Goal: Task Accomplishment & Management: Use online tool/utility

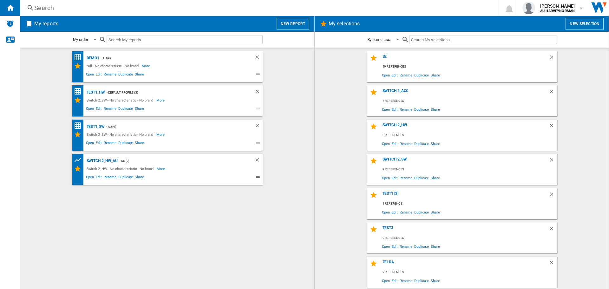
click at [284, 22] on button "New report" at bounding box center [293, 24] width 33 height 12
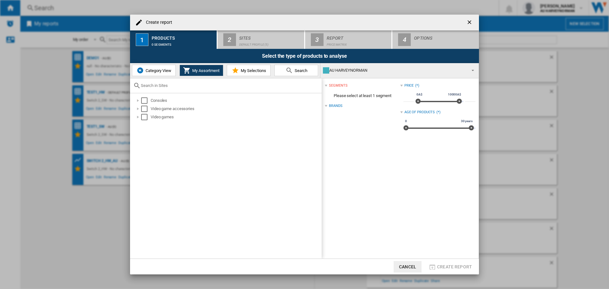
click at [251, 75] on button "My Selections" at bounding box center [249, 70] width 44 height 11
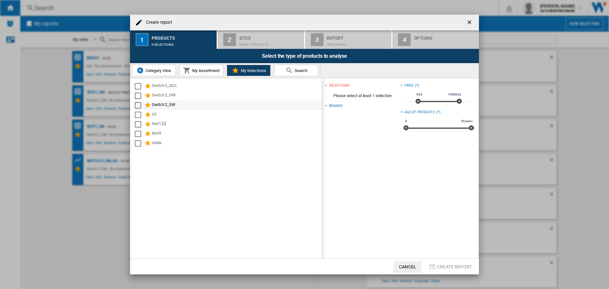
click at [162, 107] on div "Switch 2_SW" at bounding box center [236, 106] width 169 height 8
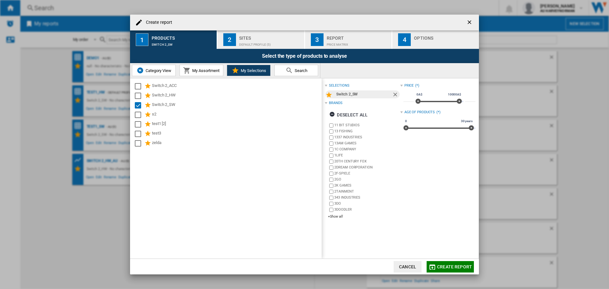
click at [248, 43] on div "Default profile (5)" at bounding box center [270, 43] width 62 height 7
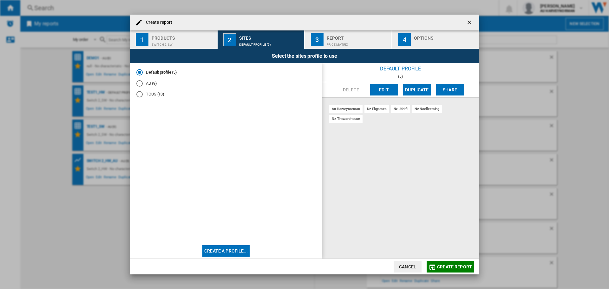
click at [144, 84] on md-radio-button "AU (9)" at bounding box center [225, 83] width 179 height 6
click at [448, 268] on span "Create report" at bounding box center [454, 266] width 35 height 5
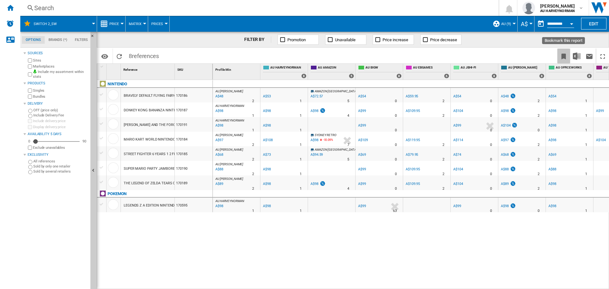
click at [562, 56] on ng-md-icon "Bookmark this report" at bounding box center [564, 57] width 8 height 8
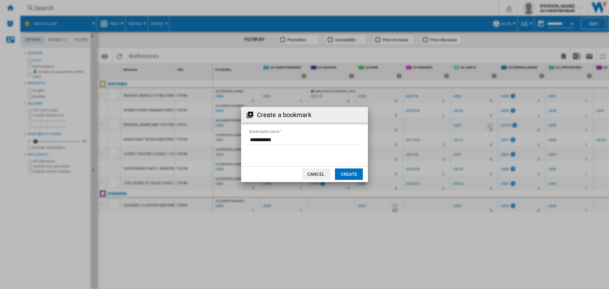
click at [272, 141] on input "Bookmark's name" at bounding box center [304, 140] width 110 height 10
type input "**********"
click at [354, 176] on button "Create" at bounding box center [349, 173] width 28 height 11
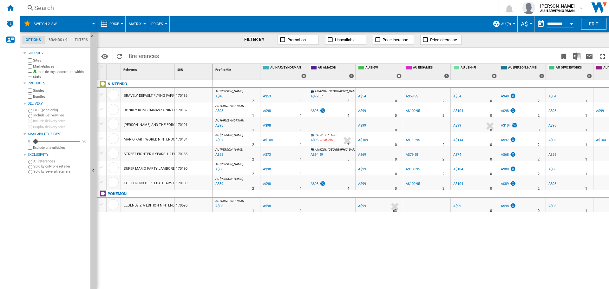
scroll to position [0, 32]
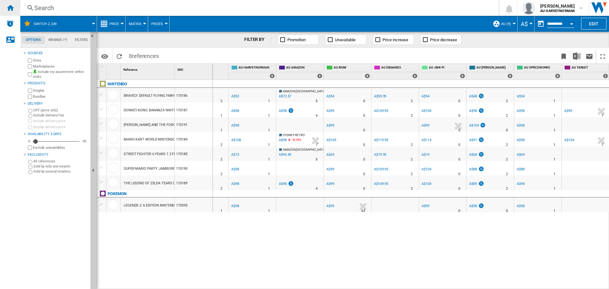
drag, startPoint x: 11, startPoint y: 10, endPoint x: 17, endPoint y: 15, distance: 7.7
click at [11, 12] on div "Home" at bounding box center [10, 8] width 20 height 16
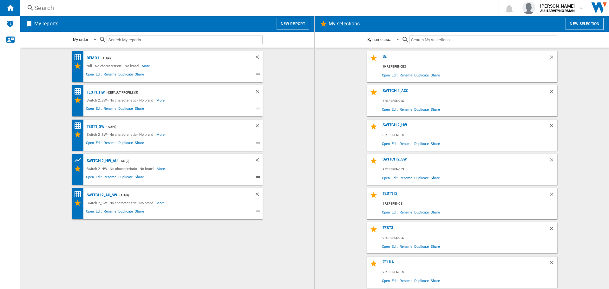
click at [282, 26] on button "New report" at bounding box center [293, 24] width 33 height 12
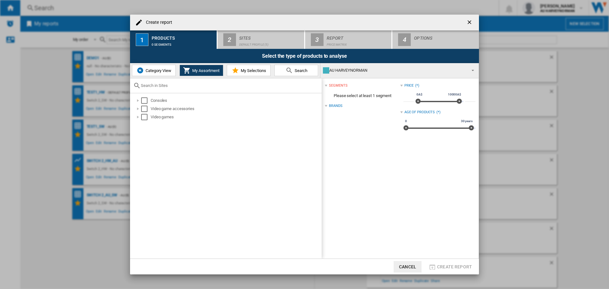
click at [256, 69] on span "My Selections" at bounding box center [252, 70] width 27 height 5
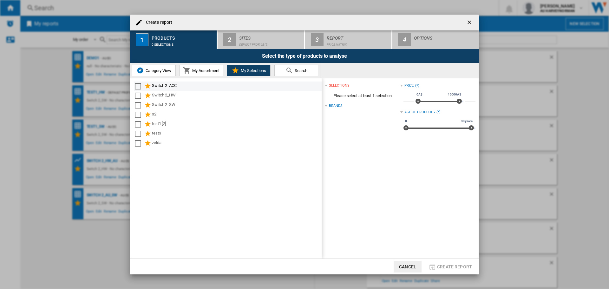
click at [165, 87] on div "Switch 2_ACC" at bounding box center [236, 86] width 169 height 8
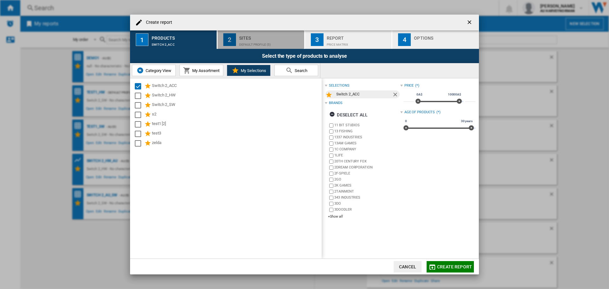
click at [272, 43] on div "Default profile (5)" at bounding box center [270, 43] width 62 height 7
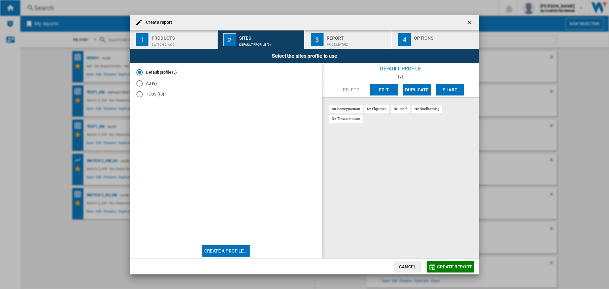
drag, startPoint x: 150, startPoint y: 83, endPoint x: 153, endPoint y: 86, distance: 4.0
click at [150, 83] on md-radio-button "AU (9)" at bounding box center [225, 83] width 179 height 6
click at [442, 266] on span "Create report" at bounding box center [454, 266] width 35 height 5
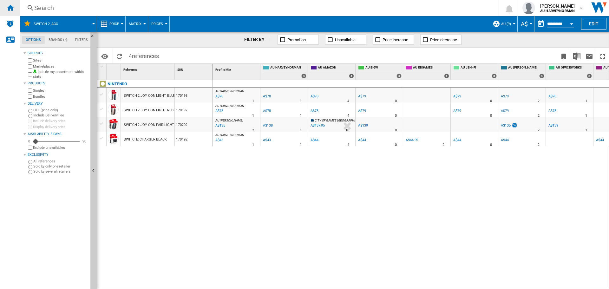
click at [12, 6] on ng-md-icon "Home" at bounding box center [10, 8] width 8 height 8
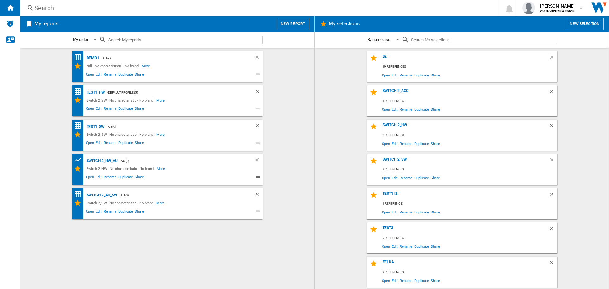
click at [397, 111] on span "Edit" at bounding box center [395, 109] width 8 height 9
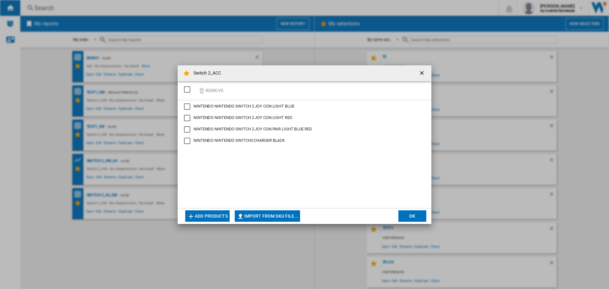
click at [200, 220] on button "Add products" at bounding box center [207, 215] width 44 height 11
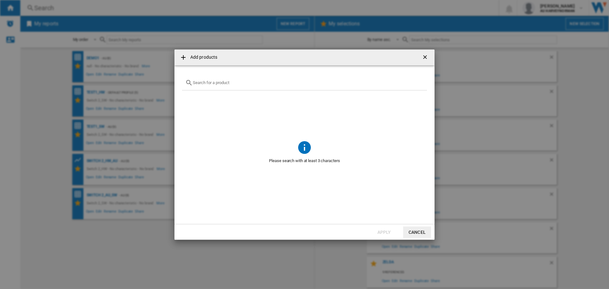
click at [233, 85] on input "text" at bounding box center [308, 82] width 231 height 5
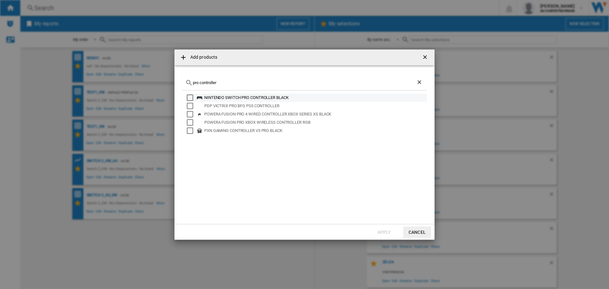
type input "pro controller"
click at [233, 98] on div "NINTENDO SWITCH PRO CONTROLLER BLACK" at bounding box center [315, 98] width 222 height 6
click at [381, 232] on button "Apply" at bounding box center [384, 231] width 28 height 11
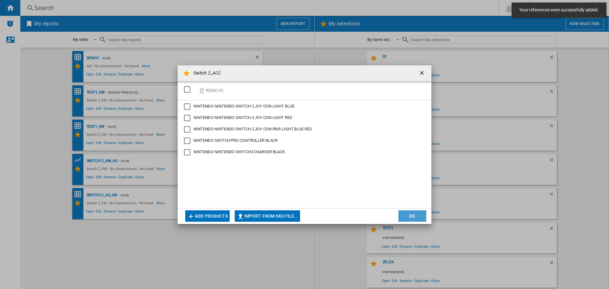
drag, startPoint x: 413, startPoint y: 216, endPoint x: 449, endPoint y: 221, distance: 36.5
click at [413, 216] on button "OK" at bounding box center [412, 215] width 28 height 11
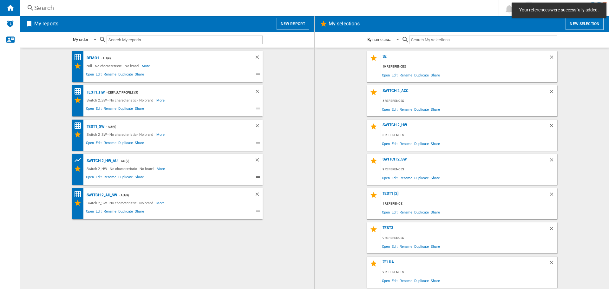
click at [286, 17] on div "My reports New report" at bounding box center [167, 24] width 294 height 16
click at [299, 24] on button "New report" at bounding box center [293, 24] width 33 height 12
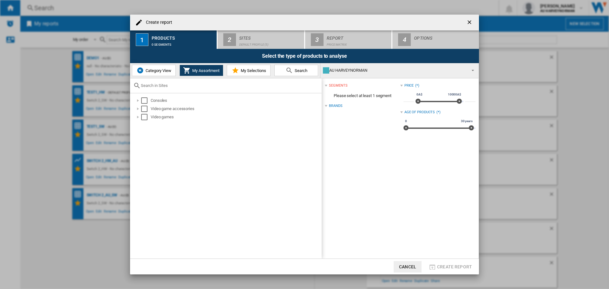
click at [244, 73] on button "My Selections" at bounding box center [249, 70] width 44 height 11
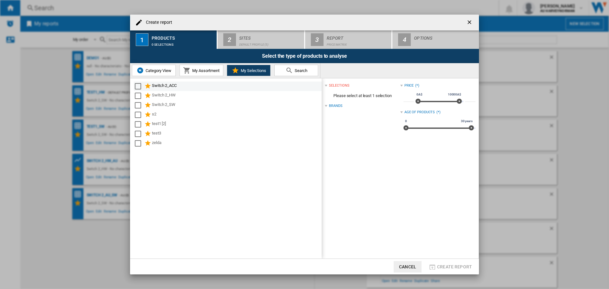
drag, startPoint x: 158, startPoint y: 87, endPoint x: 193, endPoint y: 85, distance: 35.0
click at [160, 87] on div "Switch 2_ACC" at bounding box center [236, 86] width 169 height 8
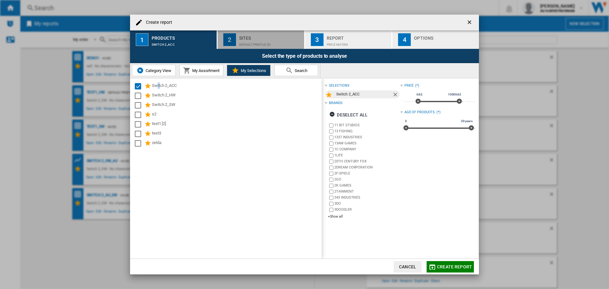
click at [248, 44] on div "Default profile (5)" at bounding box center [270, 43] width 62 height 7
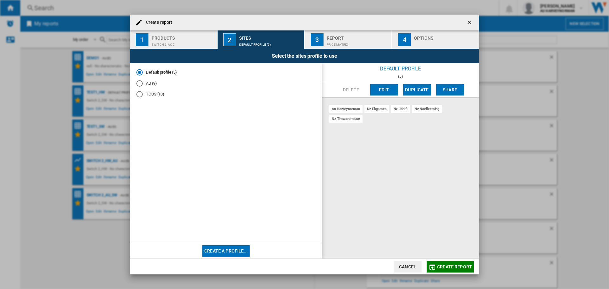
click at [152, 84] on md-radio-button "AU (9)" at bounding box center [225, 83] width 179 height 6
click at [443, 268] on span "Create report" at bounding box center [454, 266] width 35 height 5
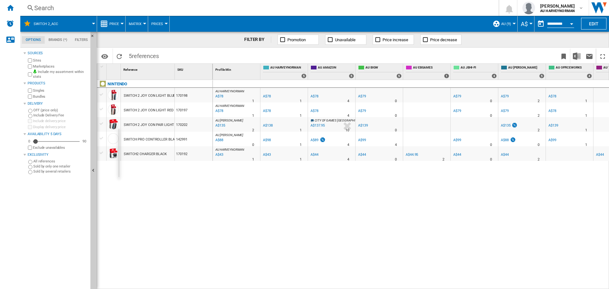
click at [111, 139] on div at bounding box center [113, 138] width 11 height 11
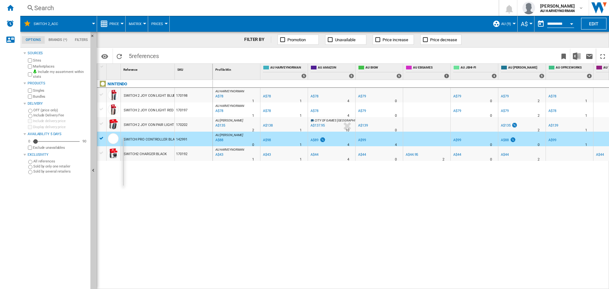
click at [113, 137] on div at bounding box center [113, 138] width 11 height 11
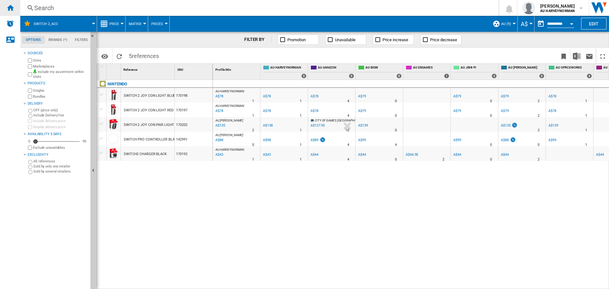
click at [9, 7] on ng-md-icon "Home" at bounding box center [10, 8] width 8 height 8
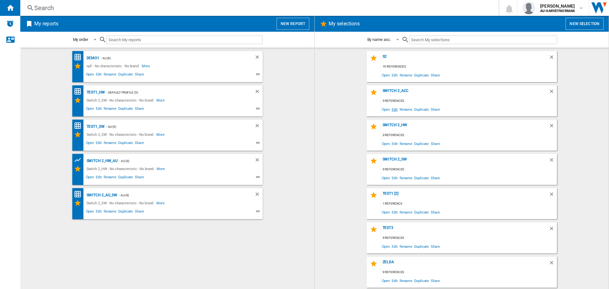
click at [398, 110] on span "Edit" at bounding box center [395, 109] width 8 height 9
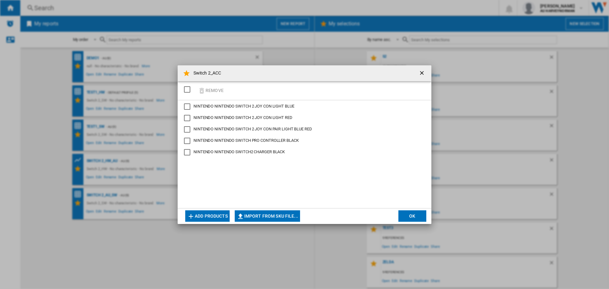
click at [208, 139] on span "NINTENDO NINTENDO SWITCH PRO CONTROLLER BLACK" at bounding box center [245, 140] width 105 height 5
click at [210, 90] on button "Remove" at bounding box center [210, 90] width 29 height 15
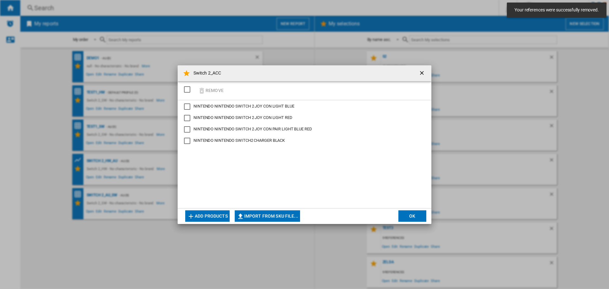
click at [210, 218] on button "Add products" at bounding box center [207, 215] width 44 height 11
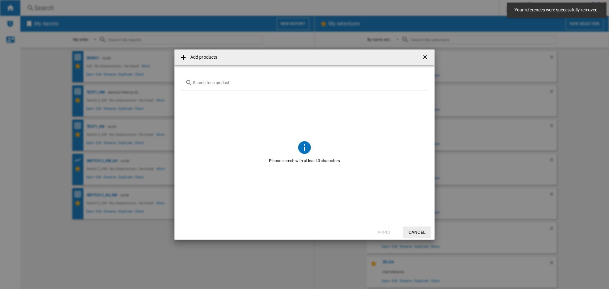
click at [214, 81] on input "Add products ..." at bounding box center [308, 82] width 231 height 5
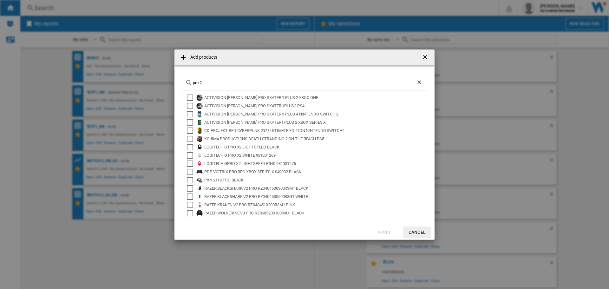
type input "pro 2"
click at [414, 232] on button "Cancel" at bounding box center [417, 231] width 28 height 11
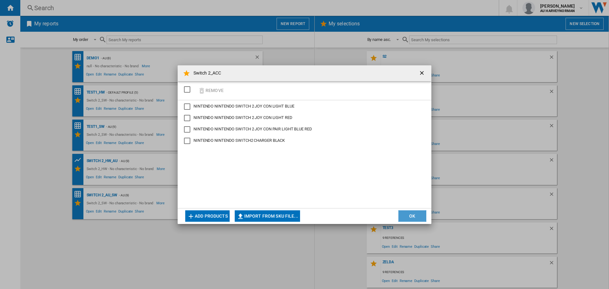
click at [412, 219] on button "OK" at bounding box center [412, 215] width 28 height 11
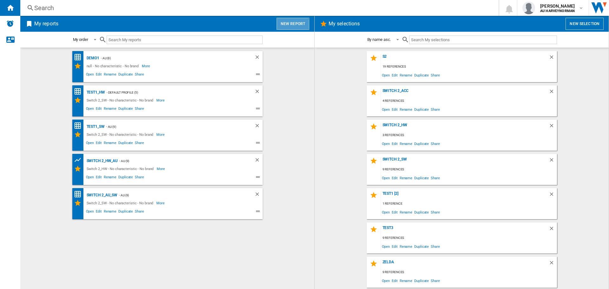
click at [292, 26] on button "New report" at bounding box center [293, 24] width 33 height 12
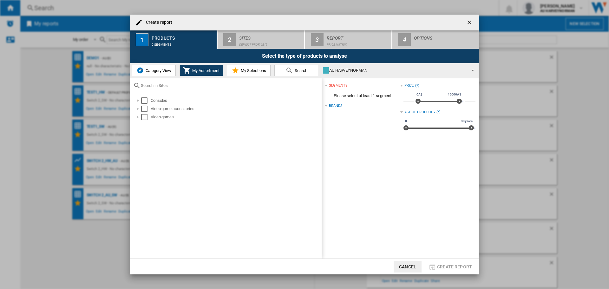
click at [198, 70] on span "My Assortment" at bounding box center [205, 70] width 29 height 5
click at [254, 71] on span "My Selections" at bounding box center [252, 70] width 27 height 5
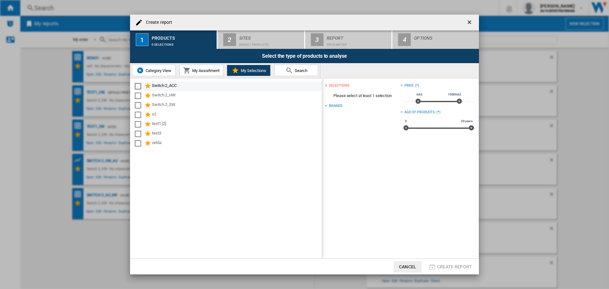
click at [159, 87] on div "Switch 2_ACC" at bounding box center [236, 86] width 169 height 8
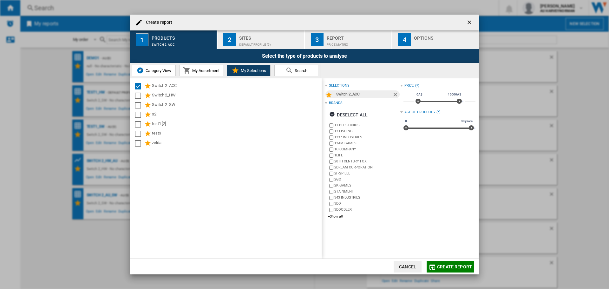
click at [270, 44] on div "Default profile (5)" at bounding box center [270, 43] width 62 height 7
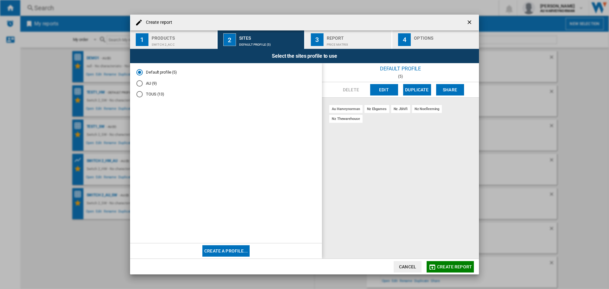
click at [148, 85] on md-radio-button "AU (9)" at bounding box center [225, 83] width 179 height 6
click at [446, 264] on button "Create report" at bounding box center [450, 266] width 47 height 11
